Goal: Task Accomplishment & Management: Manage account settings

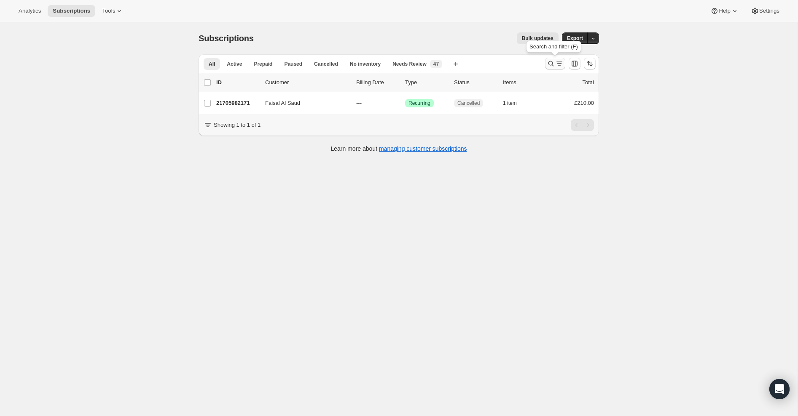
click at [551, 62] on icon "Search and filter results" at bounding box center [550, 63] width 8 height 8
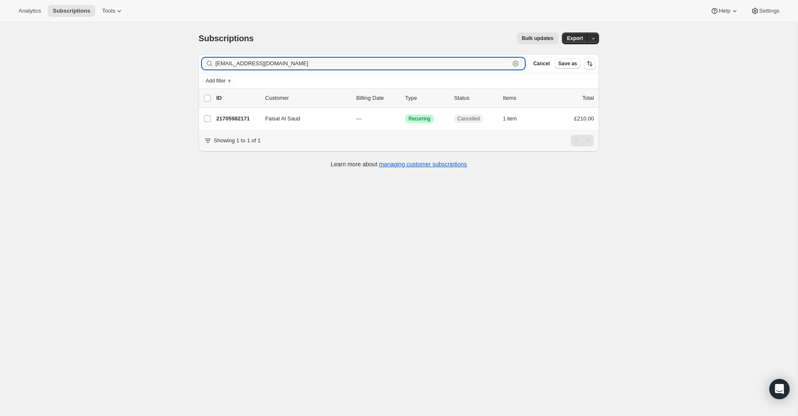
click at [516, 64] on icon "button" at bounding box center [515, 63] width 8 height 8
paste input "[EMAIL_ADDRESS][DOMAIN_NAME]"
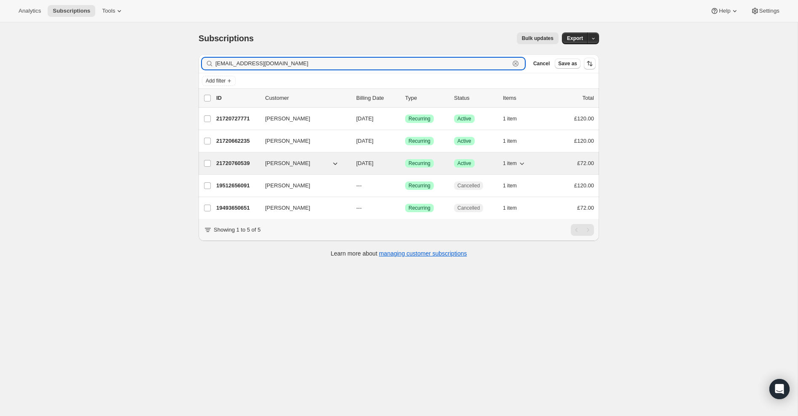
type input "[EMAIL_ADDRESS][DOMAIN_NAME]"
click at [244, 163] on p "21720760539" at bounding box center [237, 163] width 42 height 8
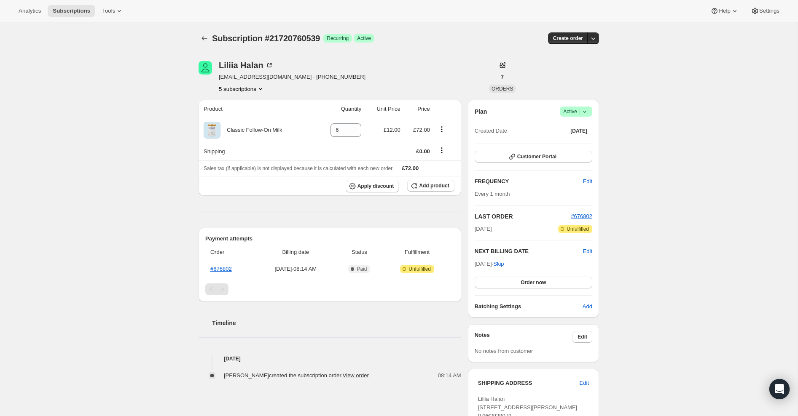
click at [586, 111] on icon at bounding box center [584, 111] width 8 height 8
click at [589, 145] on span "Cancel subscription" at bounding box center [574, 142] width 48 height 6
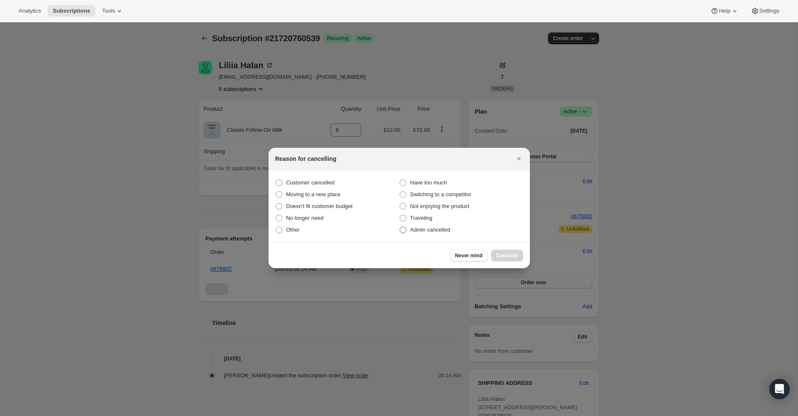
click at [403, 229] on span ":r56:" at bounding box center [402, 230] width 7 height 7
click at [400, 227] on input "Admin cancelled" at bounding box center [399, 227] width 0 height 0
radio input "true"
click at [503, 255] on span "Continue" at bounding box center [507, 255] width 22 height 7
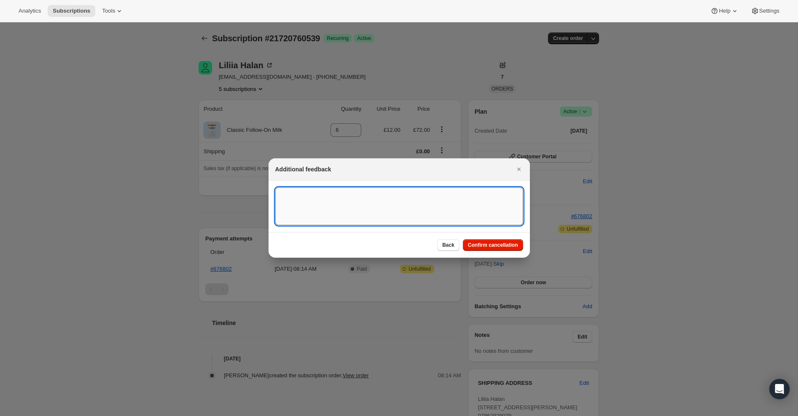
click at [449, 202] on textarea ":r56:" at bounding box center [399, 207] width 248 height 38
click at [314, 193] on textarea "Overseas ORder - [GEOGRAPHIC_DATA]" at bounding box center [399, 207] width 248 height 38
type textarea "Overseas Order - [GEOGRAPHIC_DATA]"
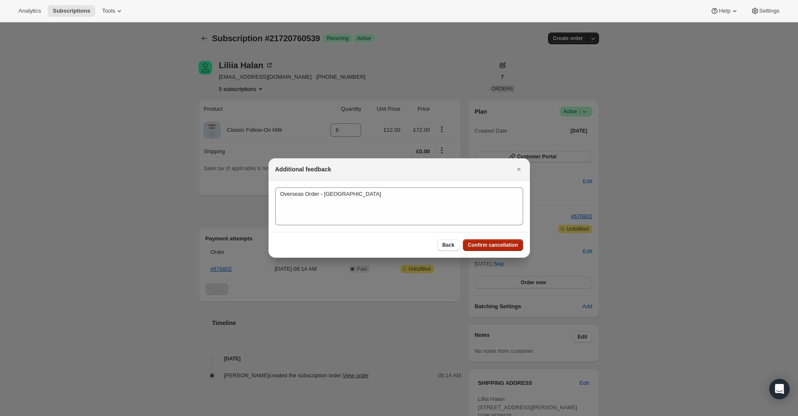
click at [494, 243] on span "Confirm cancellation" at bounding box center [493, 245] width 50 height 7
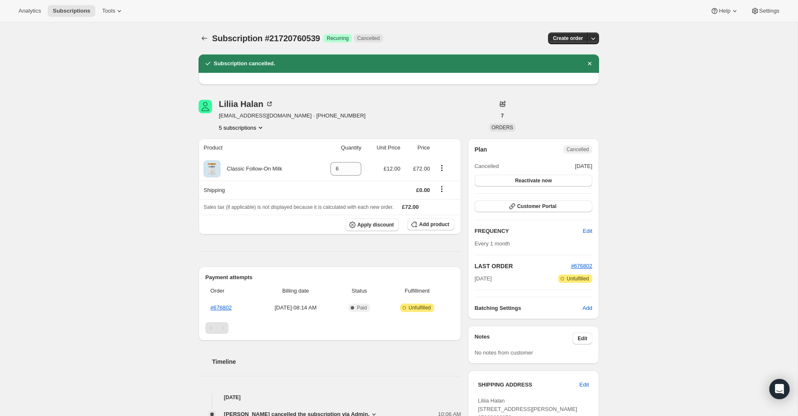
click at [261, 128] on icon "Product actions" at bounding box center [260, 127] width 8 height 8
click at [249, 145] on span "19493650651" at bounding box center [241, 143] width 59 height 8
click at [263, 126] on icon "Product actions" at bounding box center [260, 127] width 8 height 8
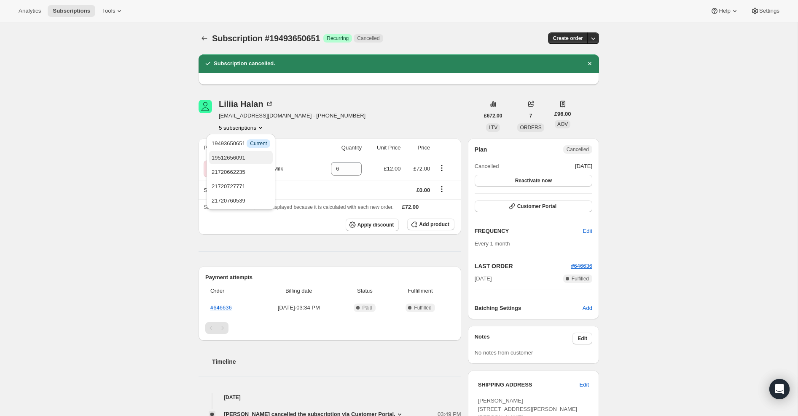
click at [251, 160] on span "19512656091" at bounding box center [241, 158] width 59 height 8
click at [262, 128] on icon "Product actions" at bounding box center [260, 128] width 3 height 2
click at [250, 172] on span "21720662235" at bounding box center [241, 172] width 59 height 8
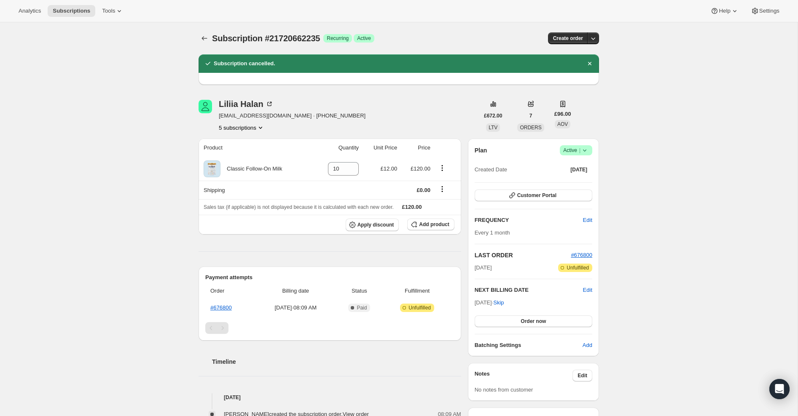
click at [584, 150] on icon at bounding box center [584, 150] width 8 height 8
click at [581, 179] on span "Cancel subscription" at bounding box center [574, 181] width 48 height 6
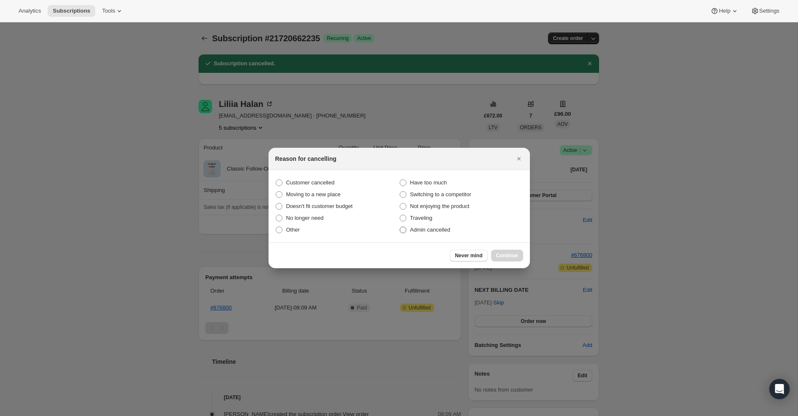
click at [421, 230] on span "Admin cancelled" at bounding box center [430, 230] width 40 height 6
click at [400, 227] on input "Admin cancelled" at bounding box center [399, 227] width 0 height 0
radio input "true"
click at [511, 256] on span "Continue" at bounding box center [507, 255] width 22 height 7
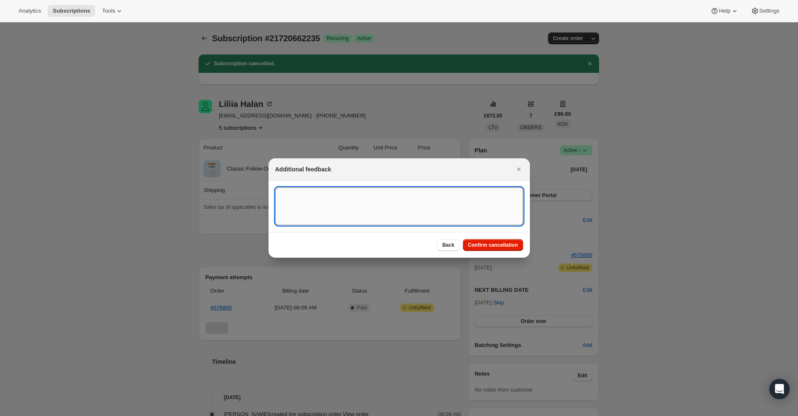
click at [448, 201] on textarea ":rd5:" at bounding box center [399, 207] width 248 height 38
type textarea "Overseas Order - [GEOGRAPHIC_DATA]"
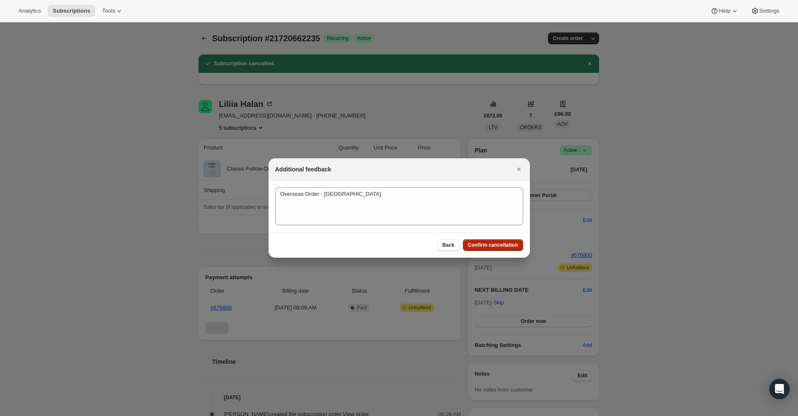
click at [506, 244] on span "Confirm cancellation" at bounding box center [493, 245] width 50 height 7
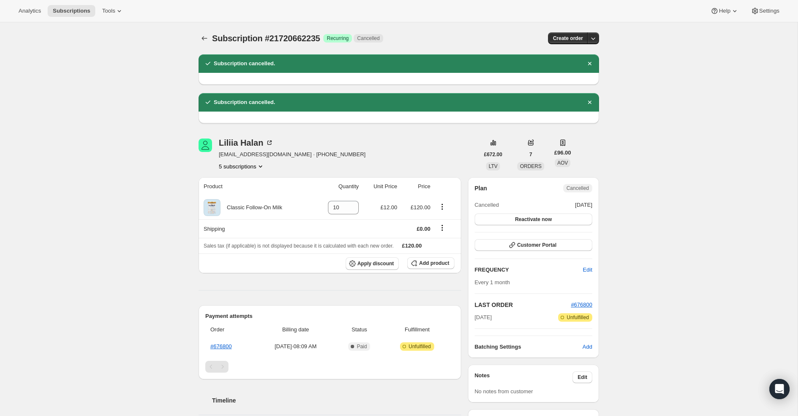
click at [261, 166] on icon "Product actions" at bounding box center [260, 166] width 8 height 8
click at [238, 223] on span "21720727771" at bounding box center [229, 225] width 34 height 6
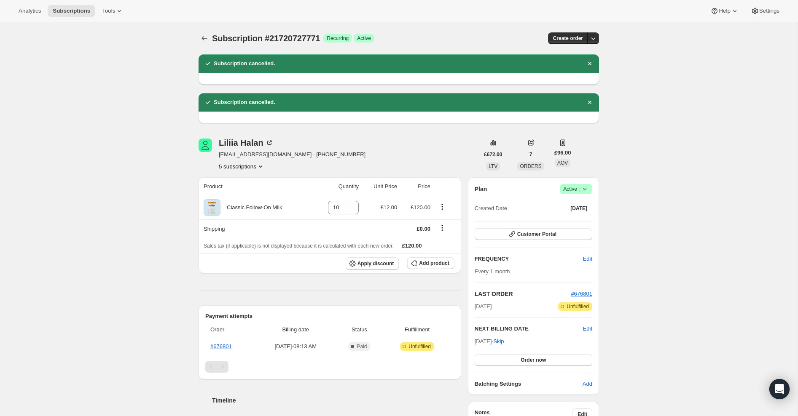
click at [584, 190] on icon at bounding box center [584, 189] width 8 height 8
click at [579, 221] on span "Cancel subscription" at bounding box center [574, 220] width 48 height 6
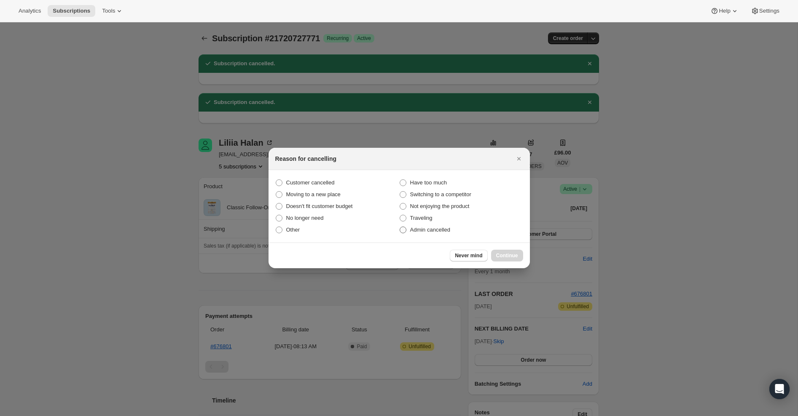
click at [404, 232] on span ":rhk:" at bounding box center [402, 230] width 7 height 7
click at [400, 227] on input "Admin cancelled" at bounding box center [399, 227] width 0 height 0
radio input "true"
click at [502, 252] on span "Continue" at bounding box center [507, 255] width 22 height 7
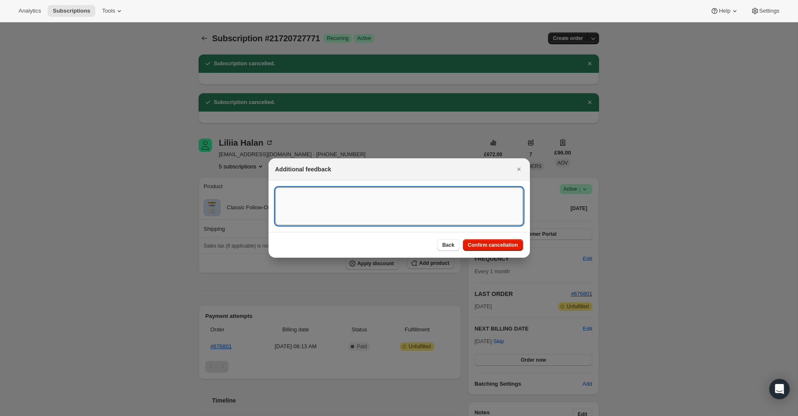
click at [422, 194] on textarea ":rhk:" at bounding box center [399, 207] width 248 height 38
type textarea "Overseas Order - [GEOGRAPHIC_DATA]"
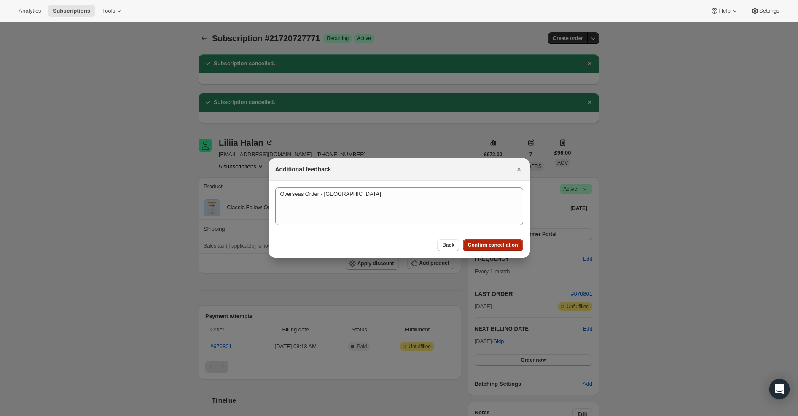
click at [513, 249] on button "Confirm cancellation" at bounding box center [493, 245] width 60 height 12
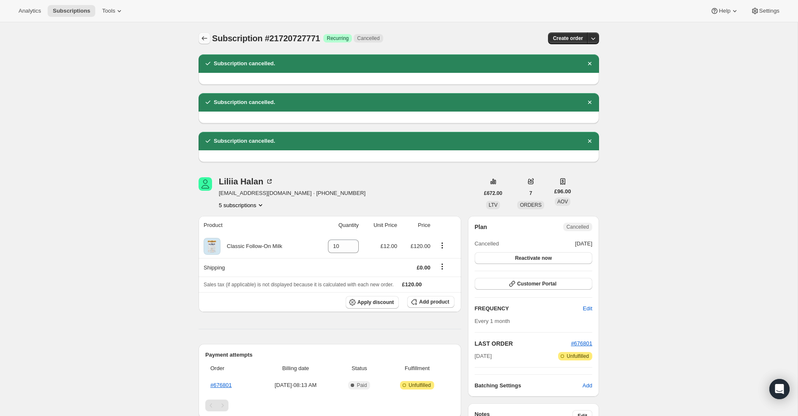
click at [205, 41] on icon "Subscriptions" at bounding box center [204, 38] width 8 height 8
